Goal: Task Accomplishment & Management: Manage account settings

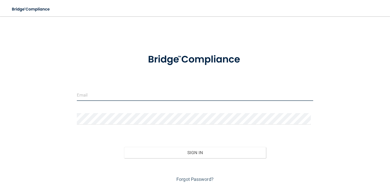
click at [125, 97] on input "email" at bounding box center [195, 95] width 237 height 11
type input "[PERSON_NAME][EMAIL_ADDRESS][DOMAIN_NAME]"
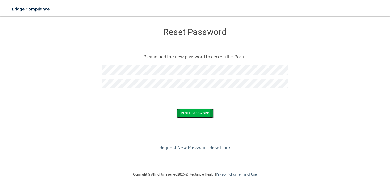
click at [189, 114] on button "Reset Password" at bounding box center [195, 113] width 37 height 9
